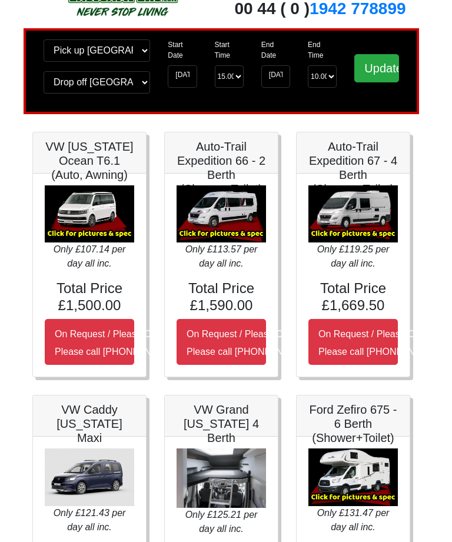
scroll to position [49, 6]
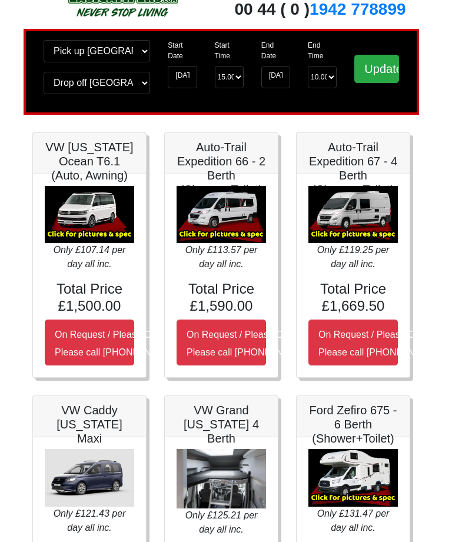
click at [78, 182] on div "Only £107.14 per day all inc. Total Price £1,500.00 On Request / Please Call Us…" at bounding box center [90, 275] width 113 height 203
click at [90, 269] on icon "Only £107.14 per day all inc." at bounding box center [90, 257] width 72 height 24
click at [98, 235] on img at bounding box center [89, 215] width 89 height 58
click at [86, 145] on h5 "VW [US_STATE] Ocean T6.1 (Auto, Awning)" at bounding box center [89, 161] width 89 height 42
click at [91, 333] on small "On Request / Please Call Us Please call [PHONE_NUMBER]" at bounding box center [121, 344] width 133 height 28
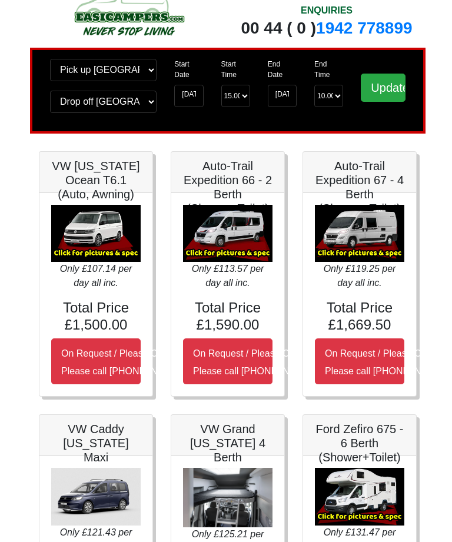
scroll to position [36, 0]
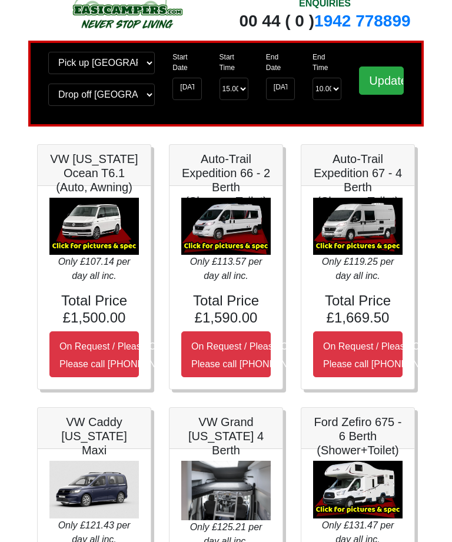
click at [81, 177] on h5 "VW [US_STATE] Ocean T6.1 (Auto, Awning)" at bounding box center [93, 173] width 89 height 42
click at [100, 362] on small "On Request / Please Call Us Please call [PHONE_NUMBER]" at bounding box center [125, 356] width 133 height 28
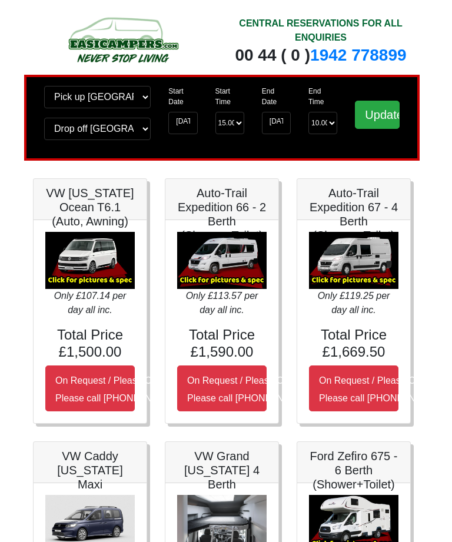
scroll to position [0, 7]
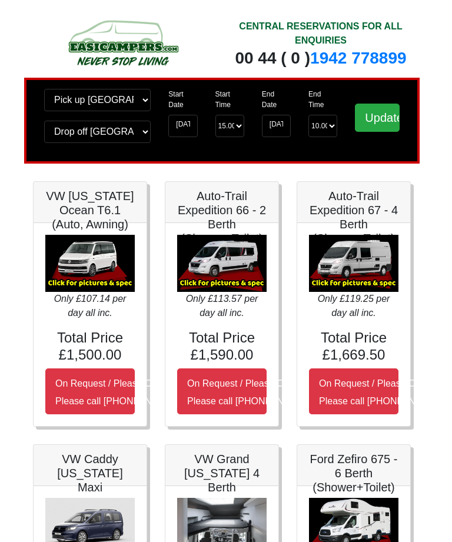
click at [88, 278] on img at bounding box center [89, 264] width 89 height 58
click at [94, 286] on img at bounding box center [89, 264] width 89 height 58
click at [93, 290] on img at bounding box center [89, 264] width 89 height 58
click at [98, 290] on img at bounding box center [89, 264] width 89 height 58
click at [90, 293] on img at bounding box center [89, 264] width 89 height 58
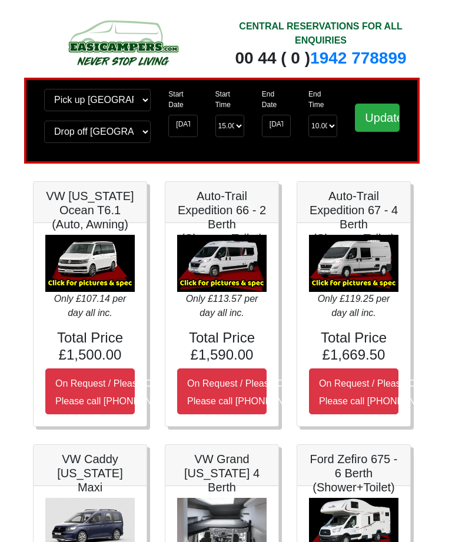
click at [91, 289] on img at bounding box center [89, 264] width 89 height 58
click at [89, 287] on img at bounding box center [89, 264] width 89 height 58
click at [87, 283] on img at bounding box center [89, 264] width 89 height 58
click at [75, 293] on img at bounding box center [89, 264] width 89 height 58
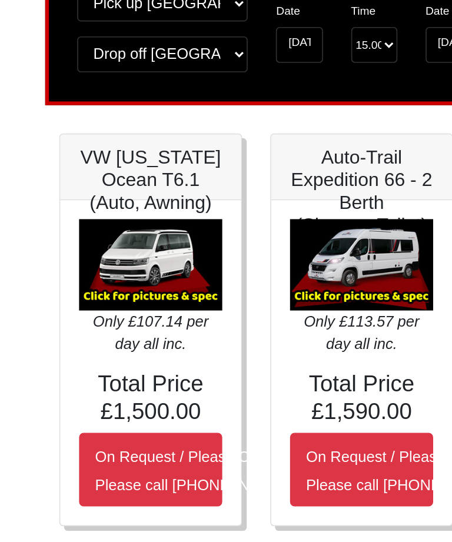
click at [87, 235] on img at bounding box center [93, 264] width 89 height 58
click at [92, 369] on button "On Request / Please Call Us Please call [PHONE_NUMBER]" at bounding box center [93, 392] width 89 height 46
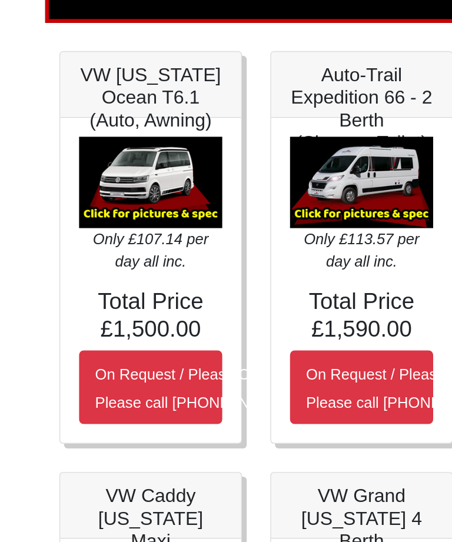
click at [99, 235] on img at bounding box center [93, 264] width 89 height 58
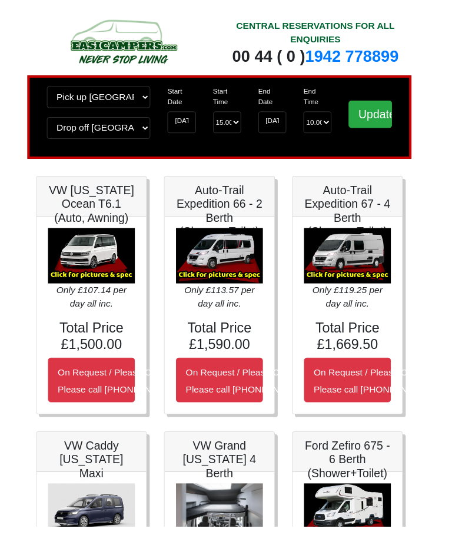
click at [96, 340] on h4 "Total Price £1,500.00" at bounding box center [93, 347] width 89 height 34
click at [102, 354] on h4 "Total Price £1,500.00" at bounding box center [93, 347] width 89 height 34
